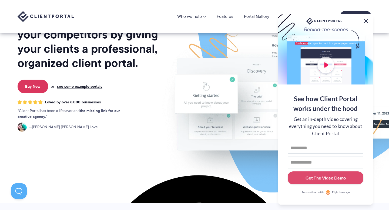
click at [365, 20] on button at bounding box center [366, 21] width 6 height 6
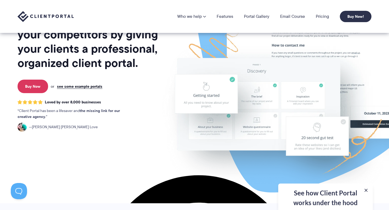
click at [62, 16] on img at bounding box center [46, 16] width 56 height 11
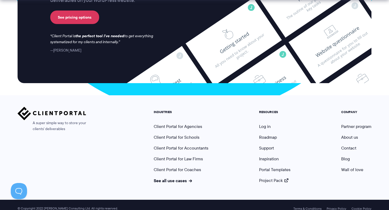
scroll to position [2271, 0]
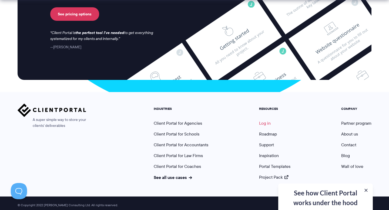
click at [264, 120] on link "Log in" at bounding box center [265, 123] width 12 height 6
